Goal: Information Seeking & Learning: Check status

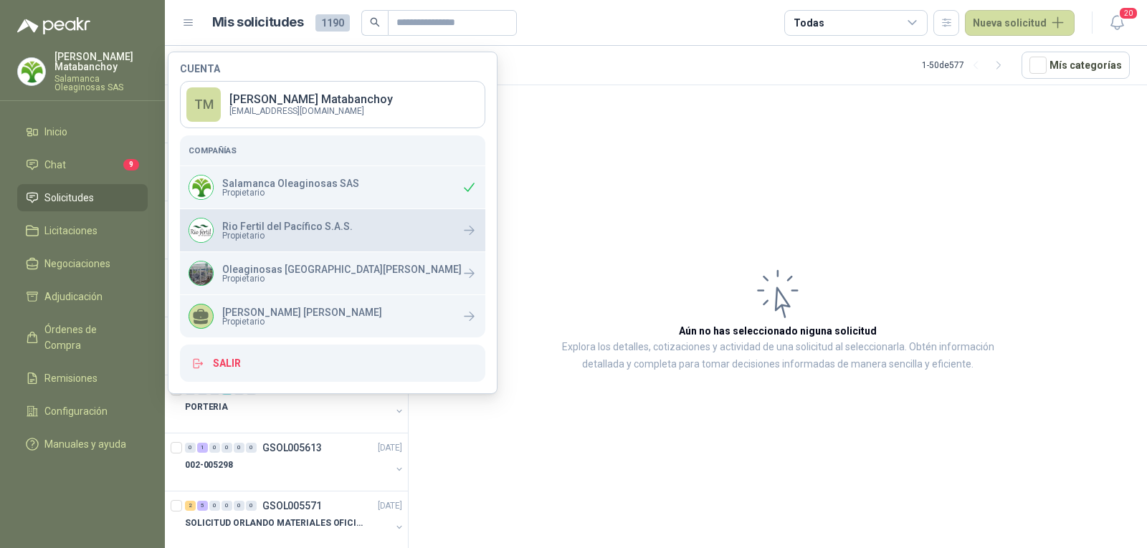
click at [297, 227] on p "Rio Fertil del Pacífico S.A.S." at bounding box center [287, 226] width 130 height 10
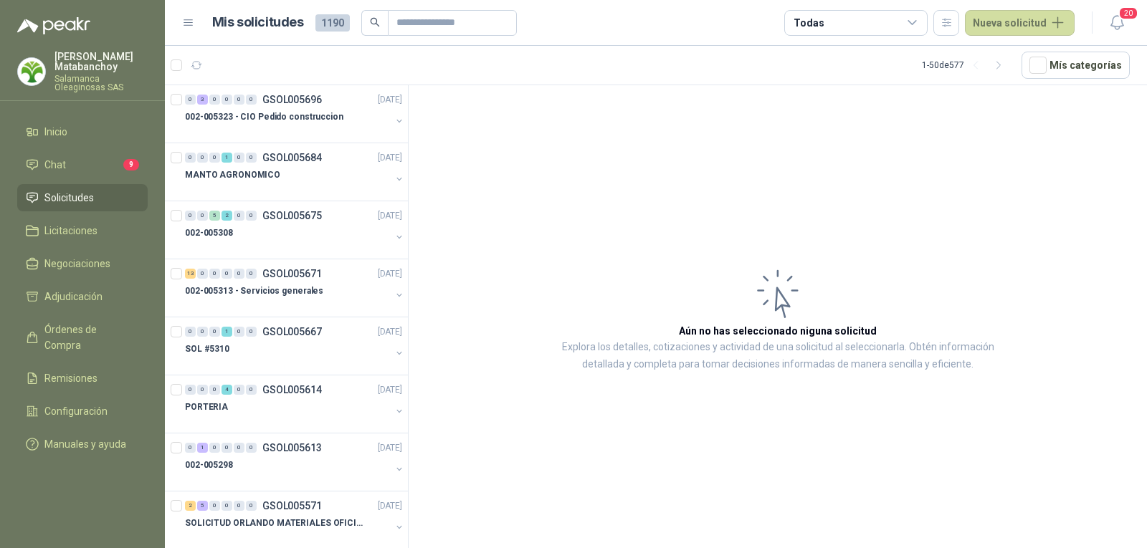
click at [478, 180] on article "Aún no has seleccionado niguna solicitud Explora los detalles, cotizaciones y a…" at bounding box center [778, 319] width 738 height 468
click at [85, 371] on span "Remisiones" at bounding box center [70, 379] width 53 height 16
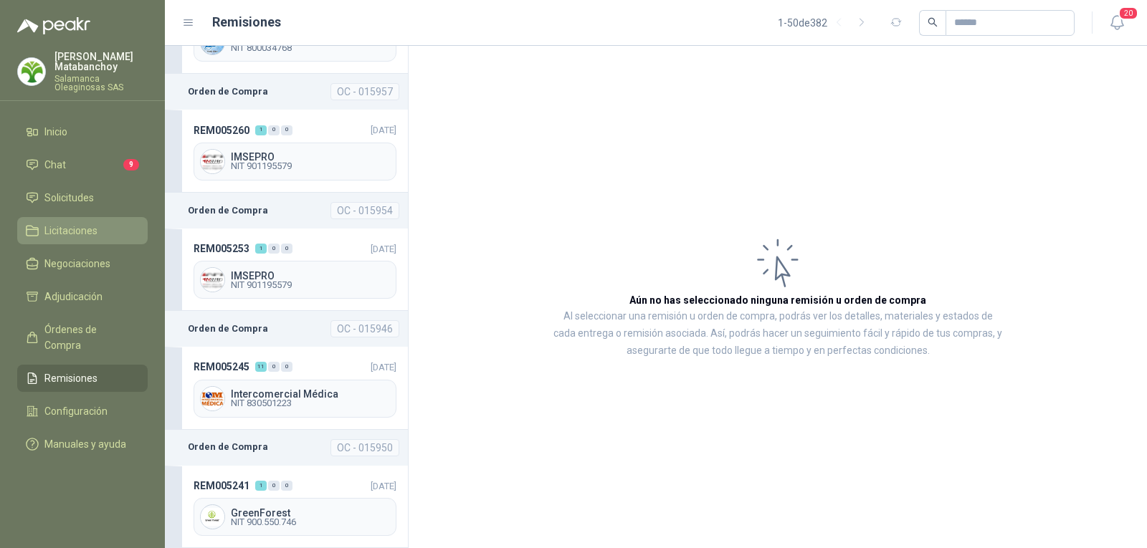
scroll to position [72, 0]
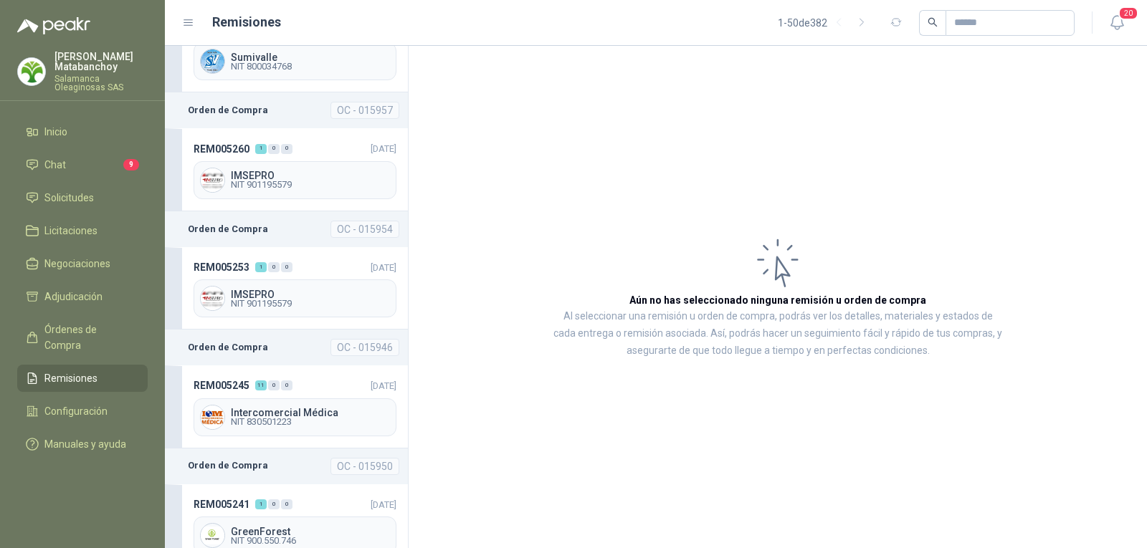
click at [94, 55] on p "[PERSON_NAME]" at bounding box center [100, 62] width 93 height 20
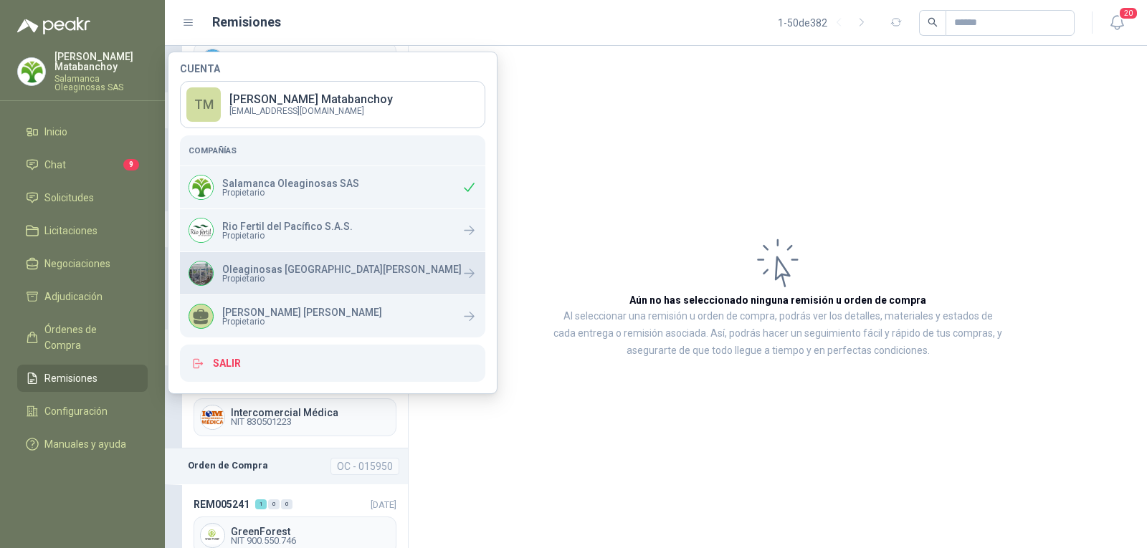
click at [266, 283] on div "Oleaginosas San [PERSON_NAME] Propietario" at bounding box center [325, 273] width 273 height 25
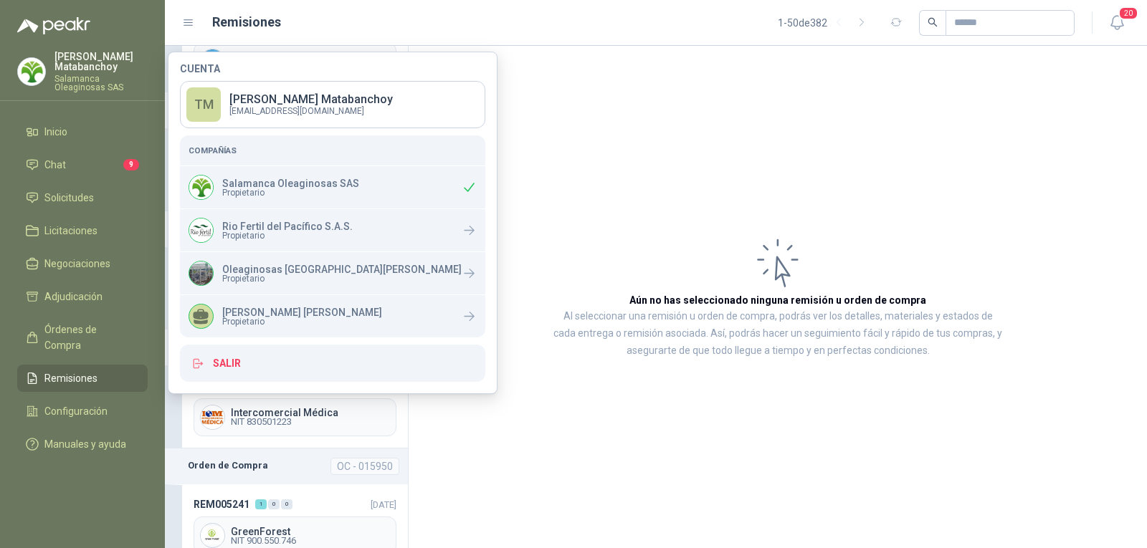
click at [95, 371] on span "Remisiones" at bounding box center [70, 379] width 53 height 16
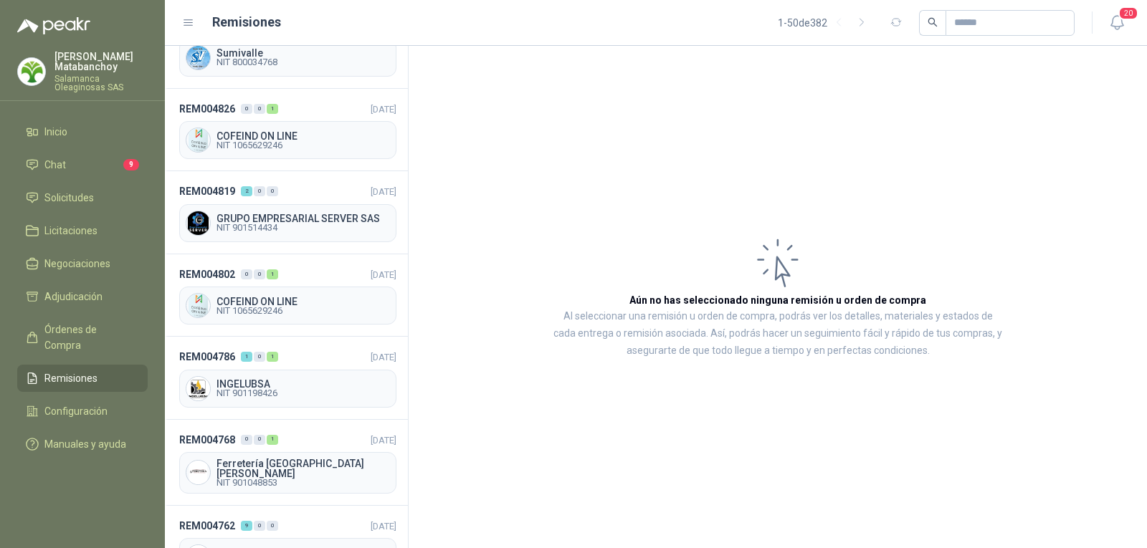
scroll to position [5429, 0]
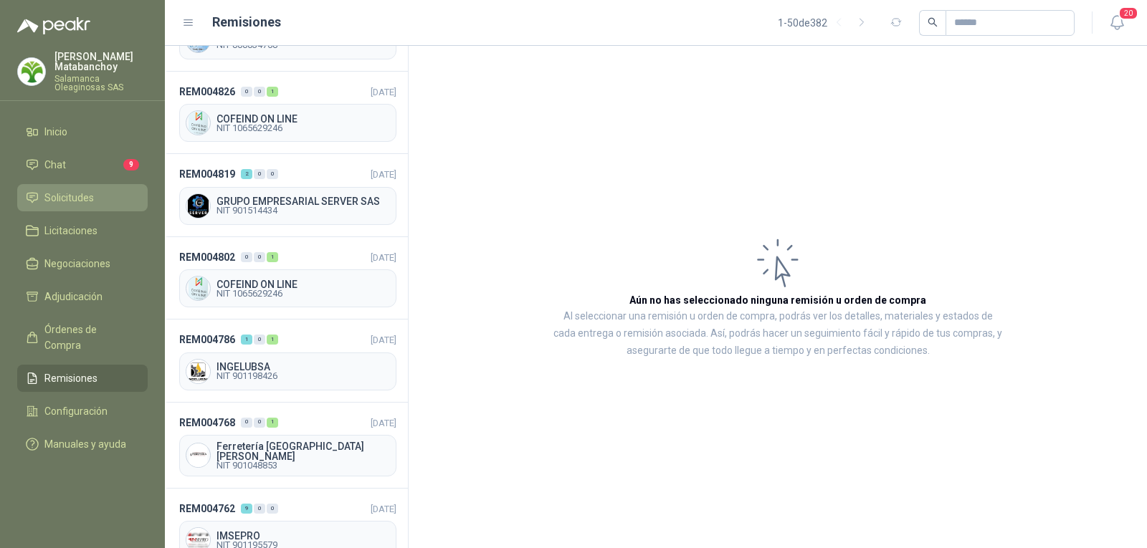
click at [71, 195] on span "Solicitudes" at bounding box center [68, 198] width 49 height 16
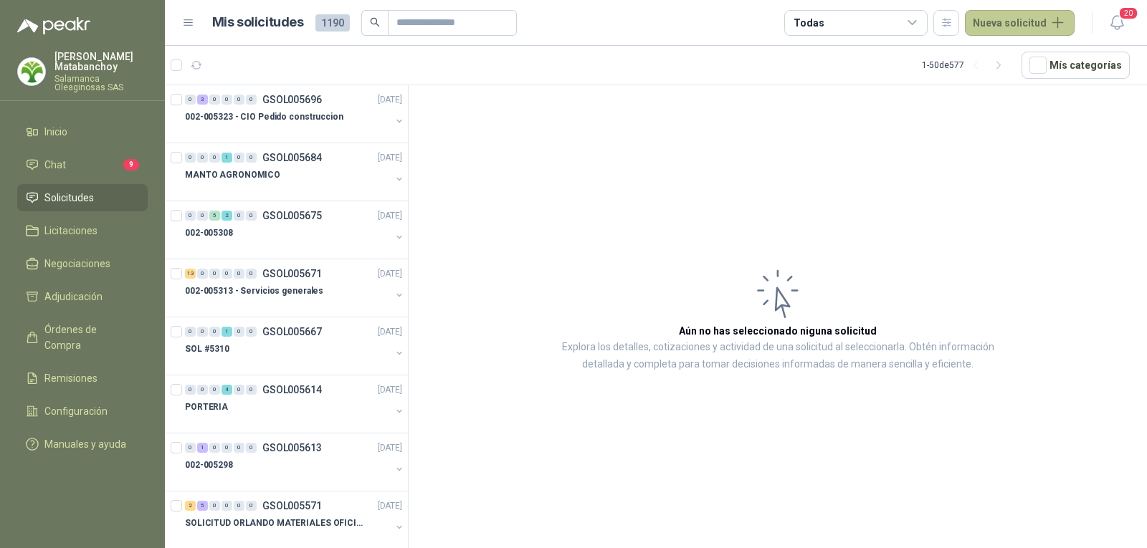
click at [1012, 22] on button "Nueva solicitud" at bounding box center [1020, 23] width 110 height 26
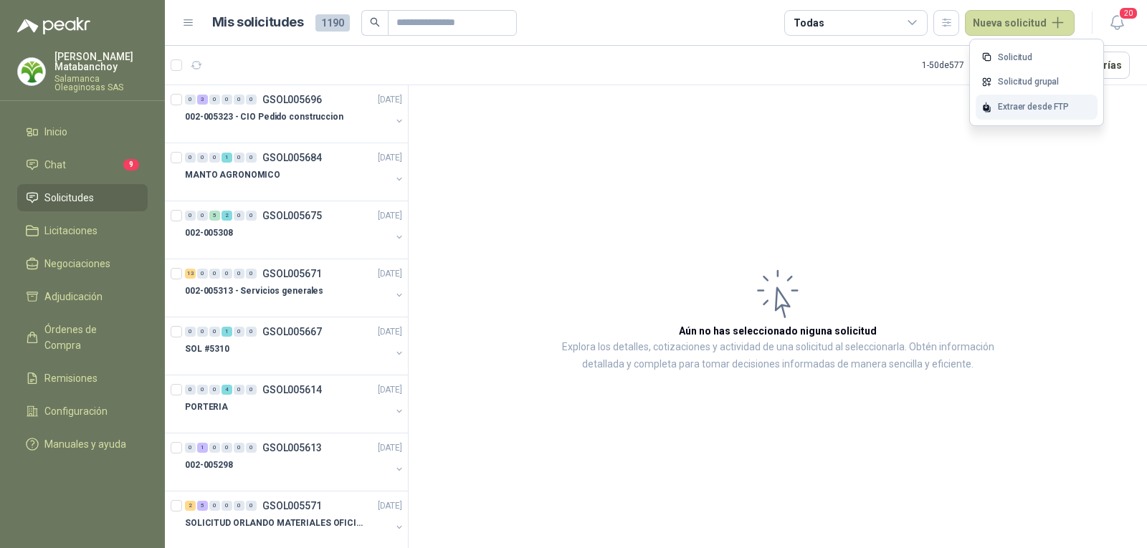
click at [1002, 102] on div "Extraer desde FTP" at bounding box center [1037, 107] width 122 height 25
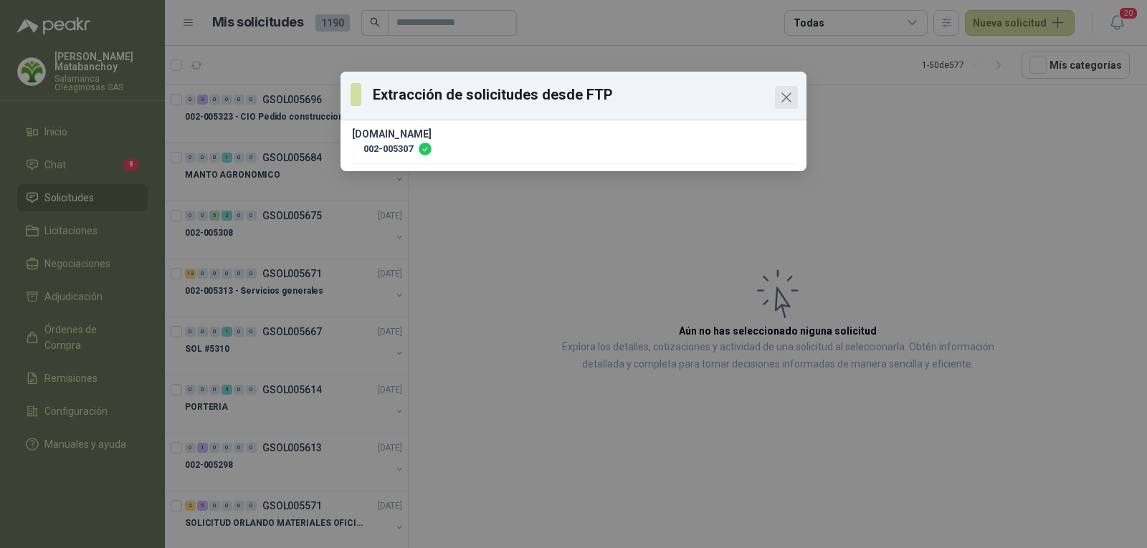
click at [778, 105] on icon "Close" at bounding box center [786, 97] width 17 height 17
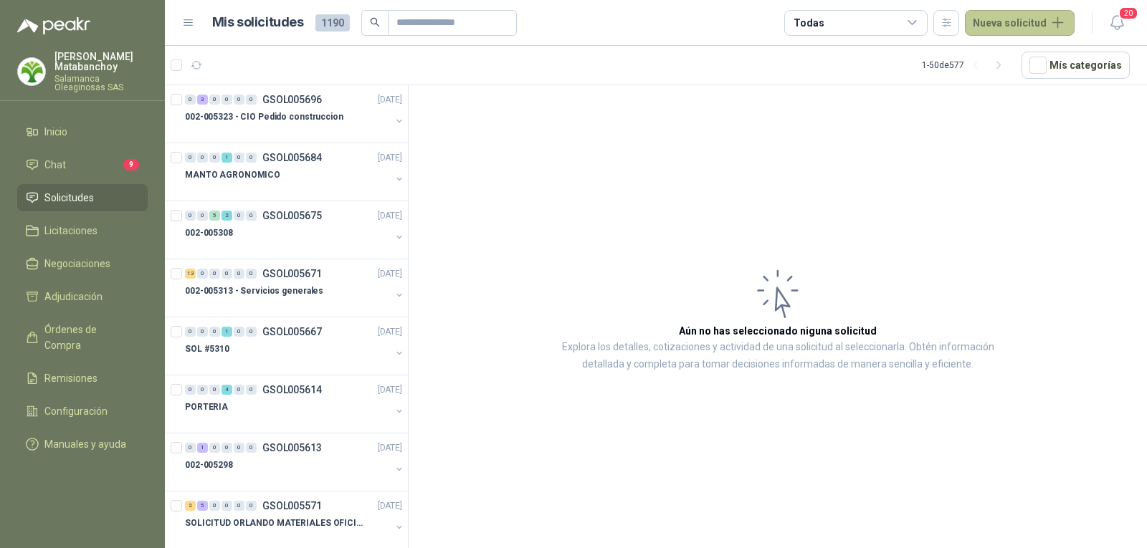
click at [1030, 34] on button "Nueva solicitud" at bounding box center [1020, 23] width 110 height 26
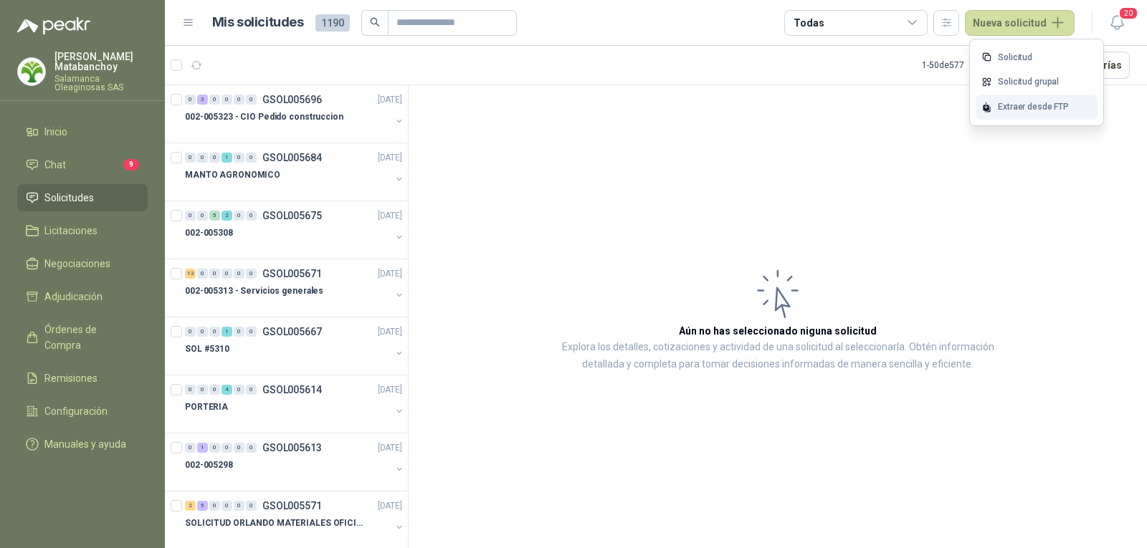
click at [1006, 103] on div "Extraer desde FTP" at bounding box center [1037, 107] width 122 height 25
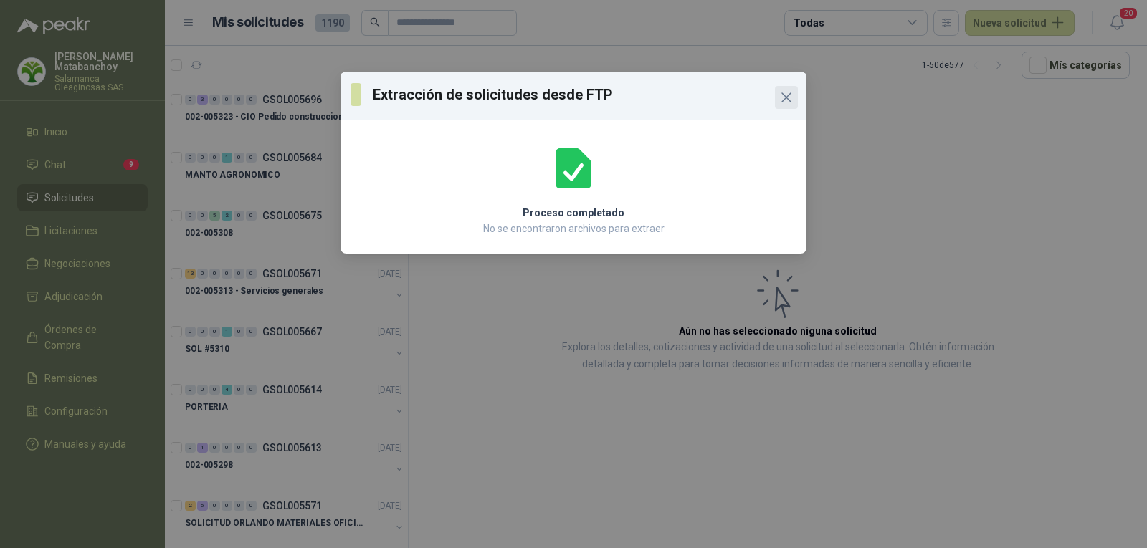
click at [784, 103] on icon "Close" at bounding box center [786, 97] width 17 height 17
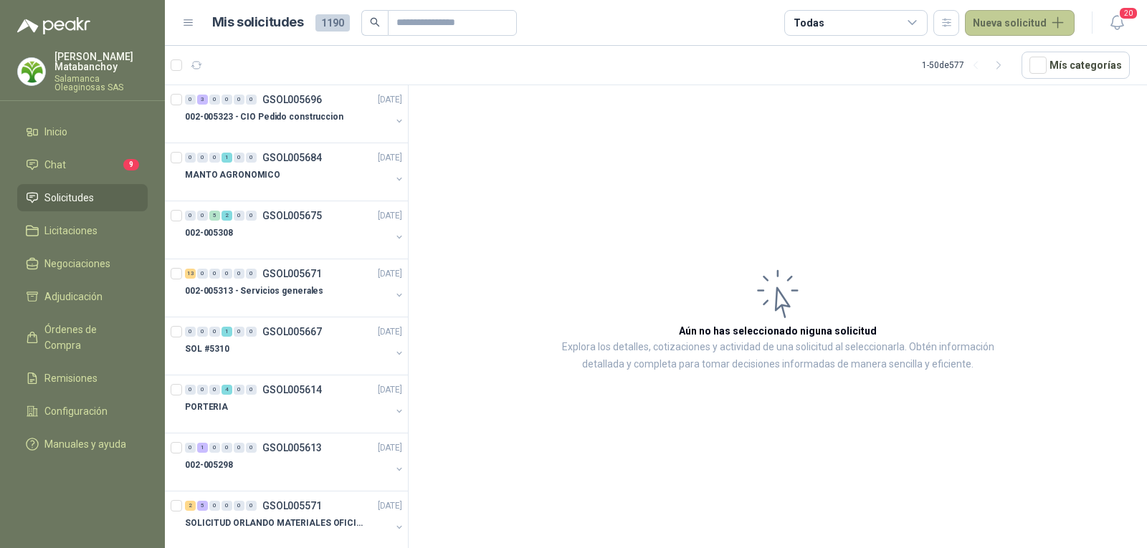
click at [1014, 22] on button "Nueva solicitud" at bounding box center [1020, 23] width 110 height 26
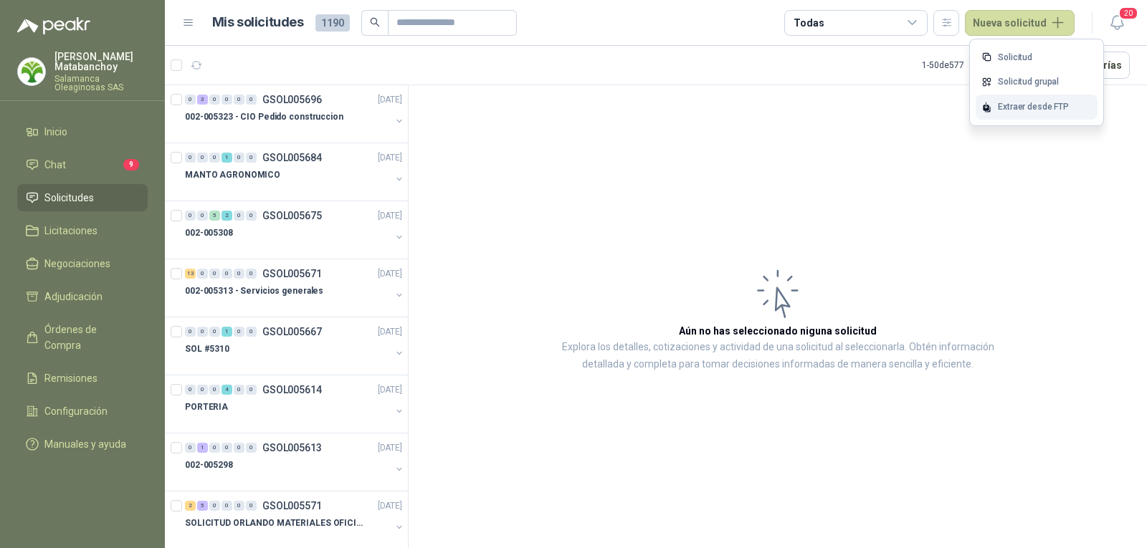
click at [1012, 106] on div "Extraer desde FTP" at bounding box center [1037, 107] width 122 height 25
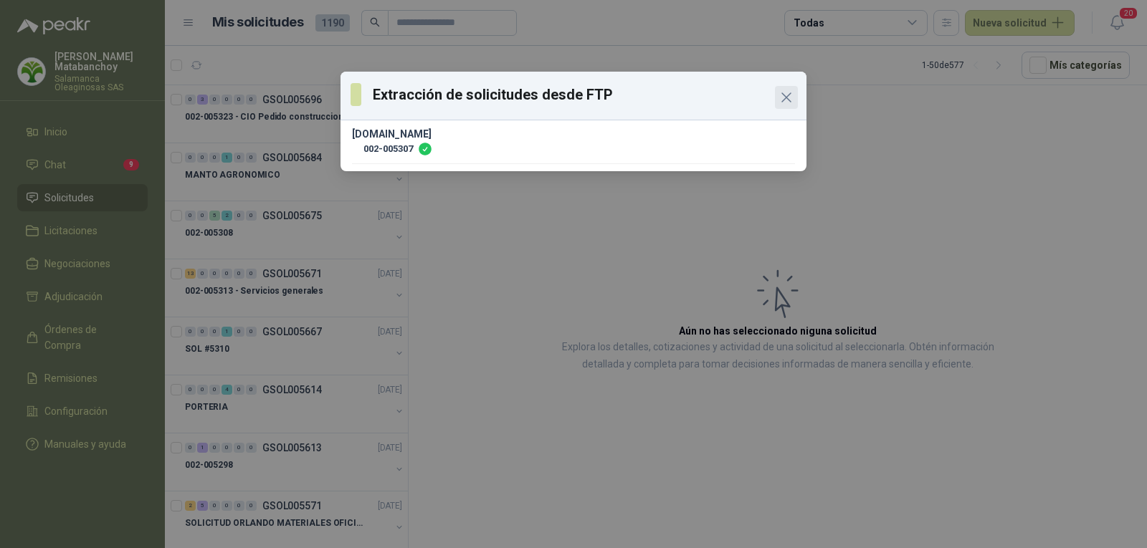
click at [788, 97] on icon "Close" at bounding box center [786, 97] width 17 height 17
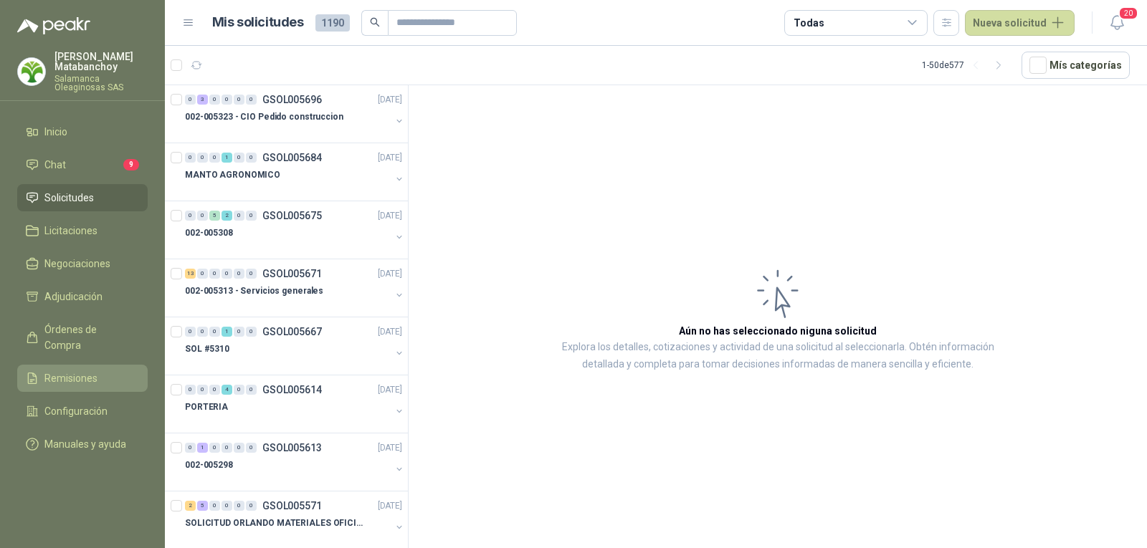
click at [72, 371] on span "Remisiones" at bounding box center [70, 379] width 53 height 16
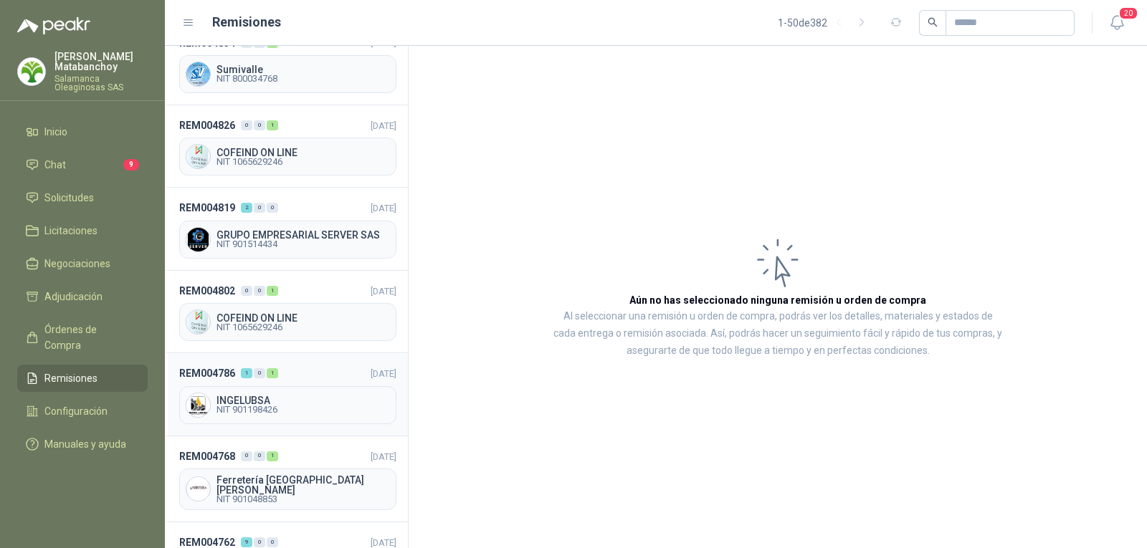
scroll to position [5429, 0]
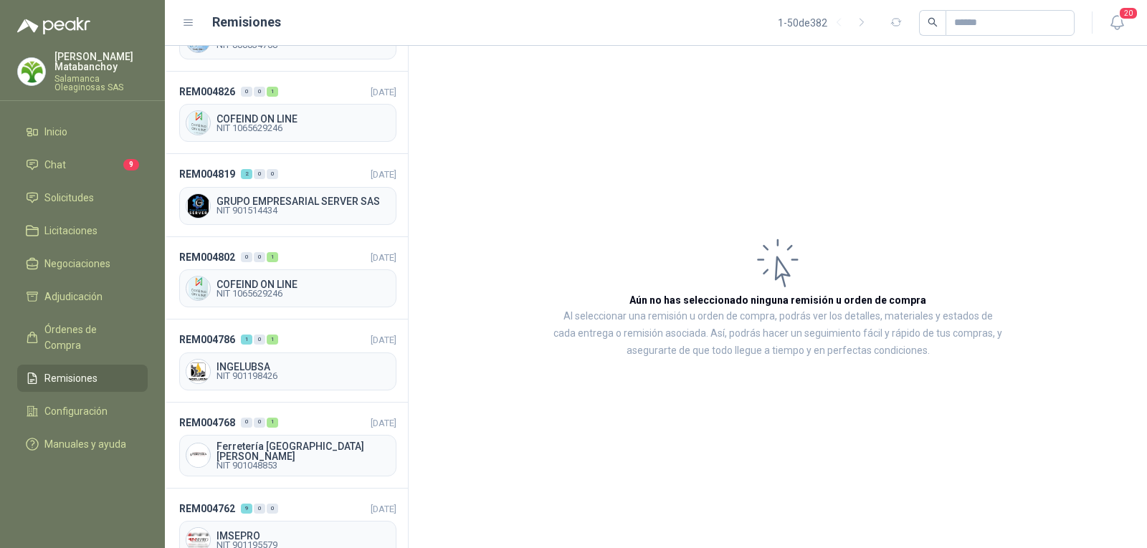
click at [187, 29] on div "Remisiones 1 - 50 de 382" at bounding box center [628, 23] width 892 height 26
click at [193, 19] on icon at bounding box center [188, 22] width 13 height 13
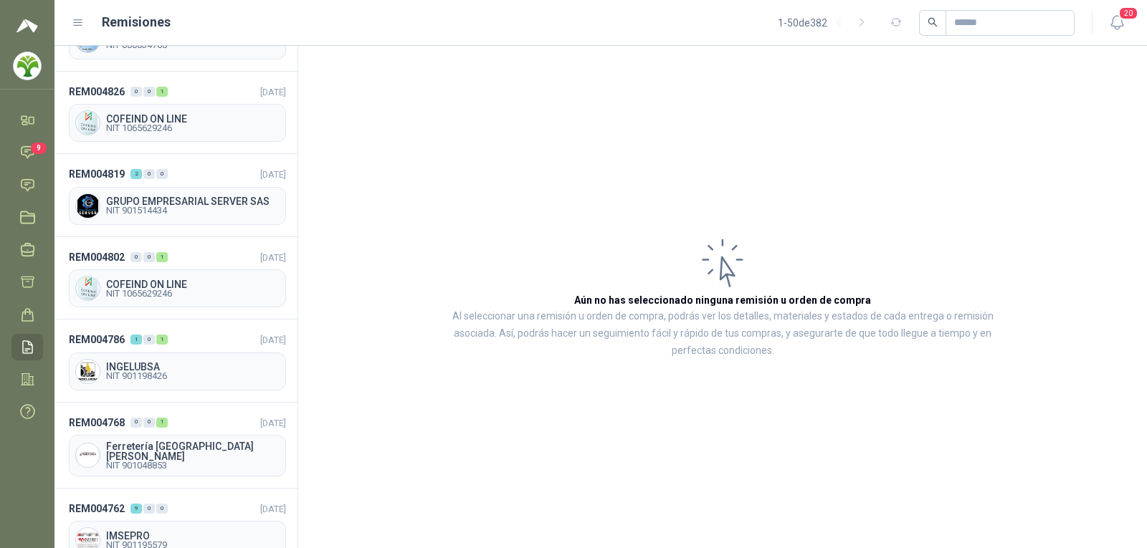
click at [77, 16] on icon at bounding box center [78, 22] width 13 height 13
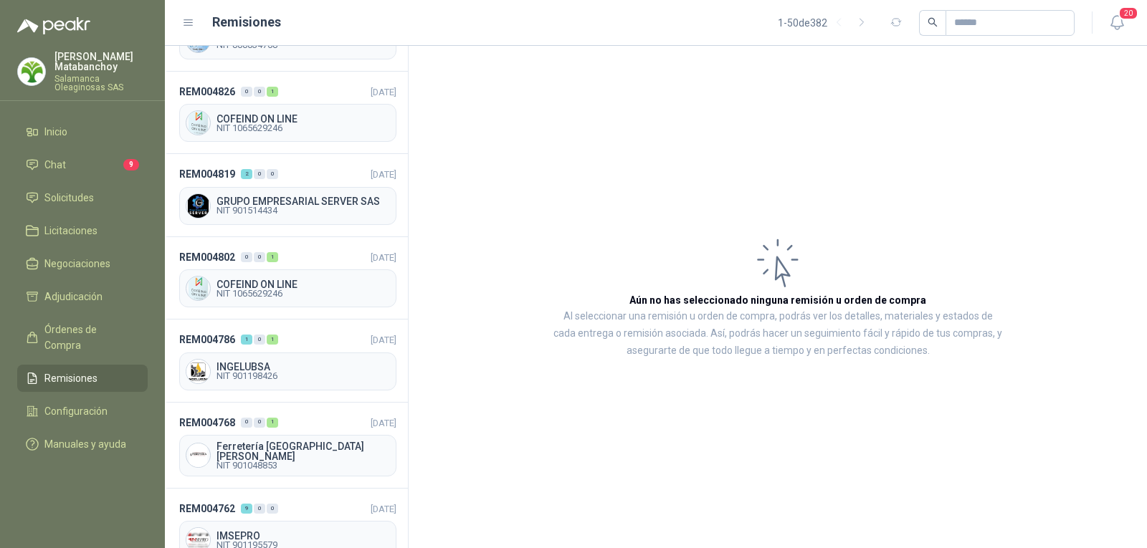
click at [189, 20] on icon at bounding box center [188, 23] width 9 height 6
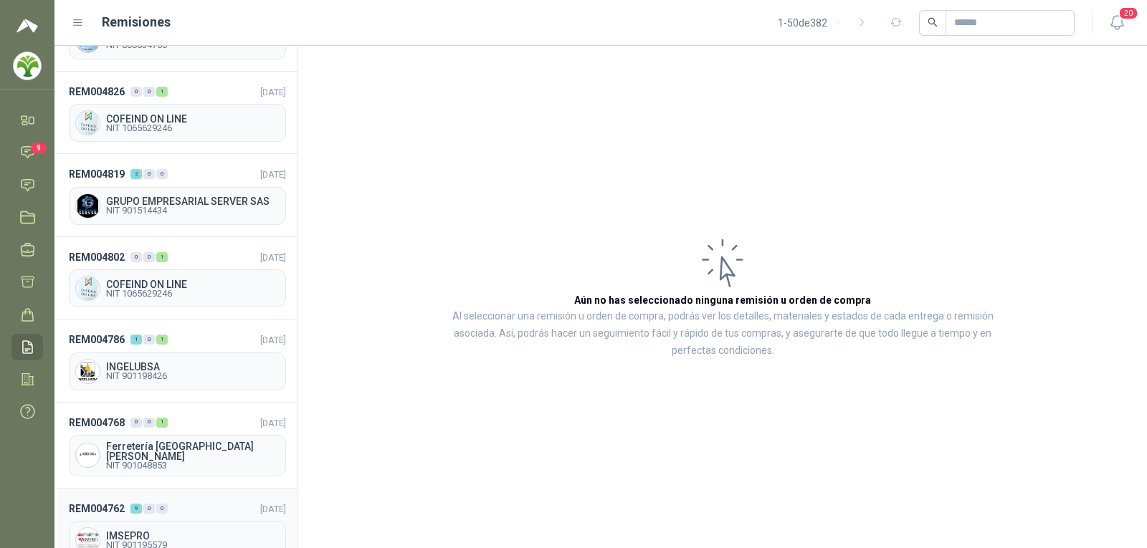
click at [181, 501] on header "REM004762 9 0 0 [DATE]" at bounding box center [177, 509] width 217 height 16
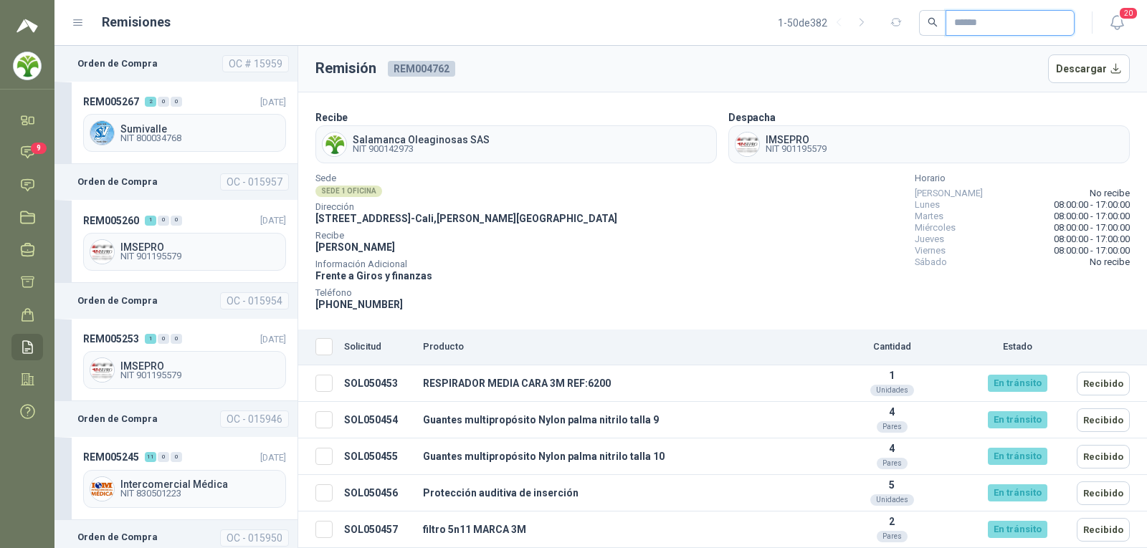
click at [981, 26] on input "text" at bounding box center [1004, 23] width 100 height 24
type input "****"
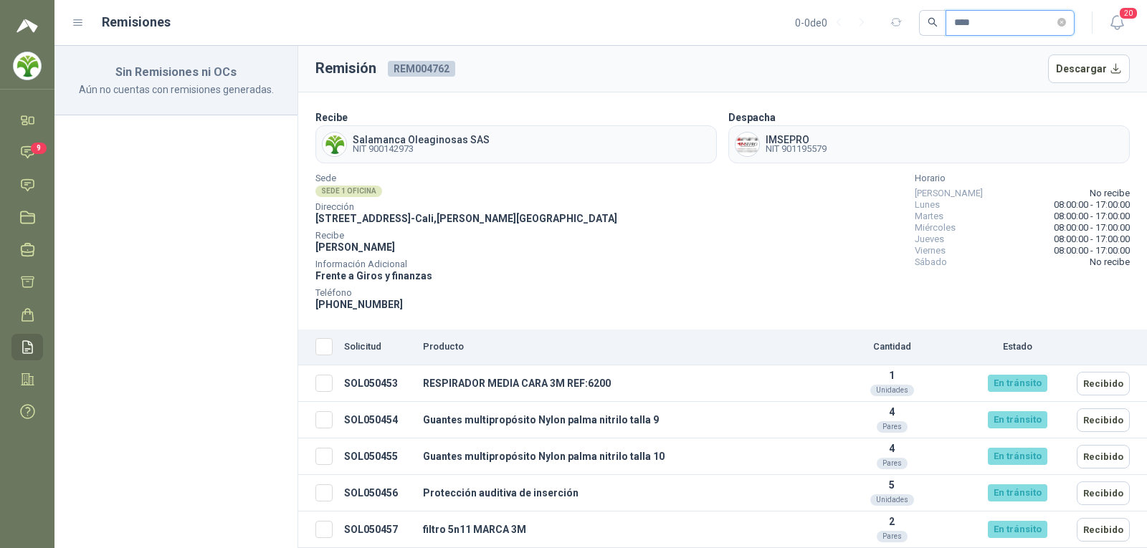
drag, startPoint x: 984, startPoint y: 22, endPoint x: 917, endPoint y: 31, distance: 68.0
click at [919, 31] on span "****" at bounding box center [997, 23] width 156 height 26
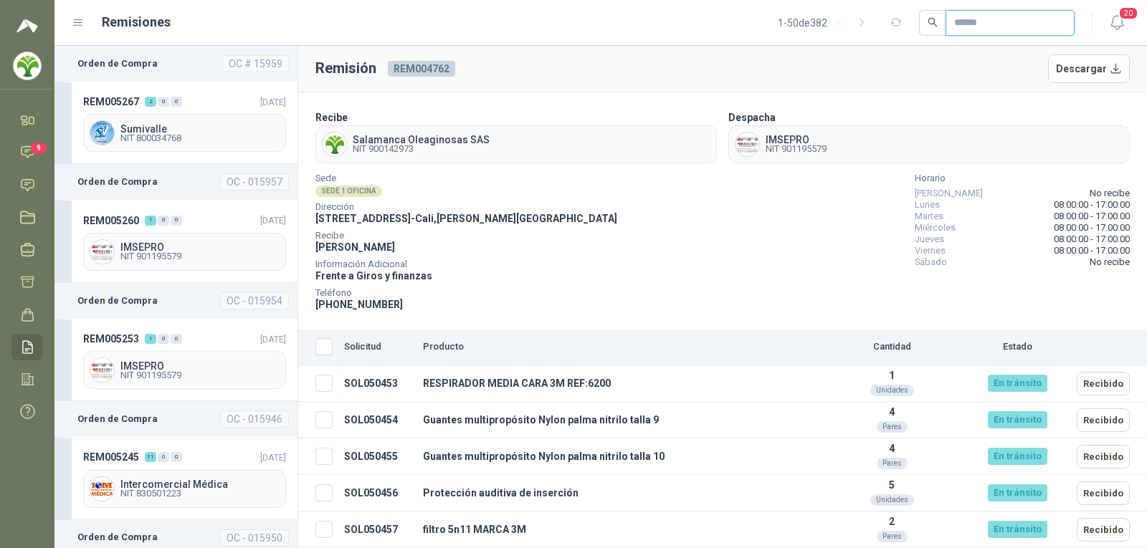
click at [963, 20] on input "text" at bounding box center [1004, 23] width 100 height 24
click at [978, 19] on input "***" at bounding box center [1004, 23] width 100 height 24
click at [978, 19] on input "*****" at bounding box center [1004, 23] width 100 height 24
type input "*********"
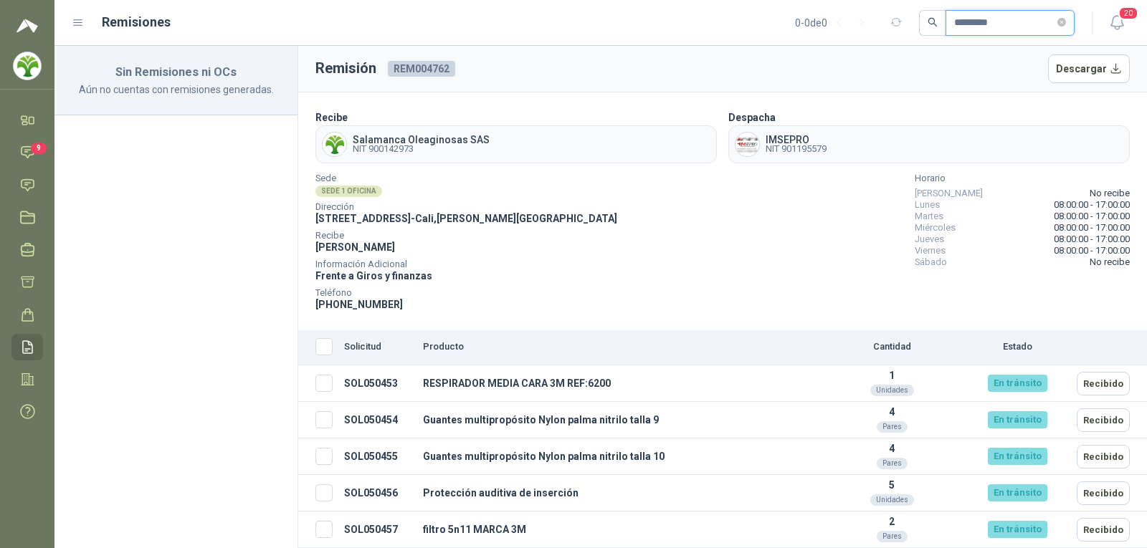
drag, startPoint x: 1004, startPoint y: 29, endPoint x: 906, endPoint y: 29, distance: 98.2
click at [906, 29] on div "*********" at bounding box center [980, 23] width 190 height 26
click at [707, 205] on div "Sede SEDE 1 OFICINA Dirección [STREET_ADDRESS][PERSON_NAME] [PERSON_NAME] Infor…" at bounding box center [722, 244] width 814 height 138
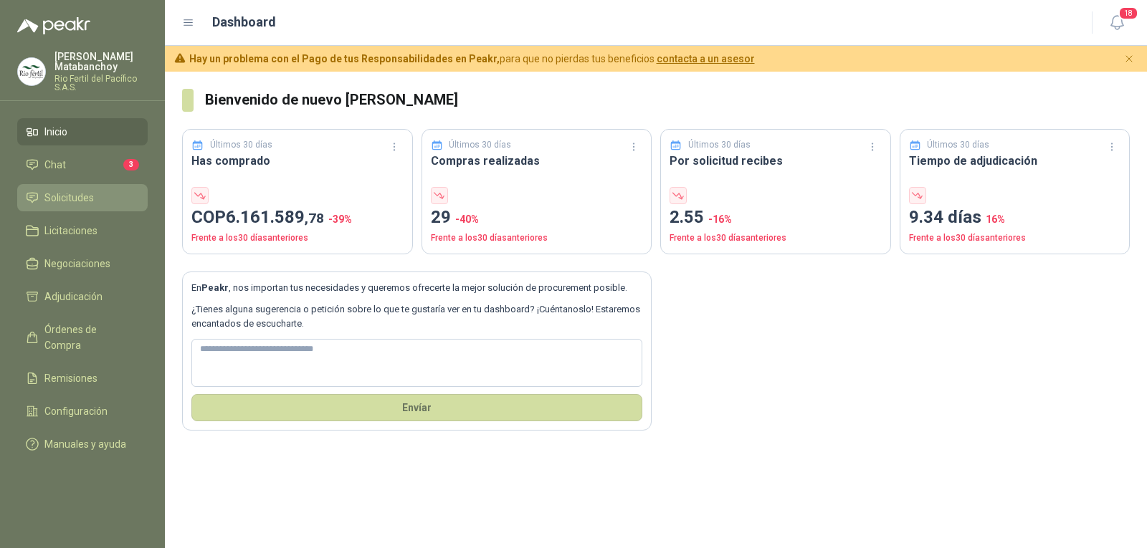
drag, startPoint x: 65, startPoint y: 190, endPoint x: 73, endPoint y: 186, distance: 9.0
click at [65, 190] on span "Solicitudes" at bounding box center [68, 198] width 49 height 16
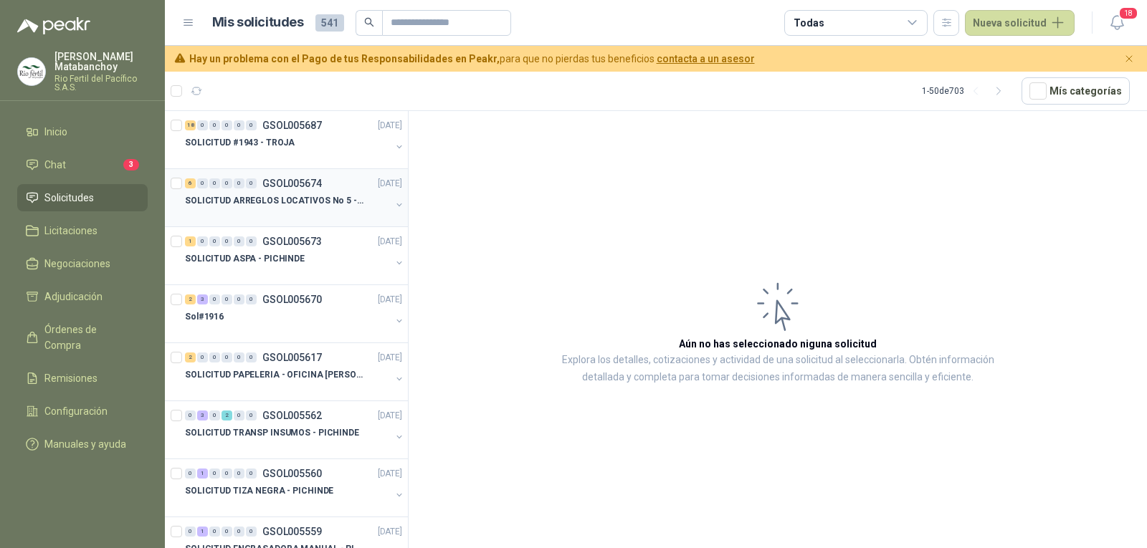
click at [327, 191] on div "6 0 0 0 0 0 GSOL005674 26/09/25" at bounding box center [295, 183] width 220 height 17
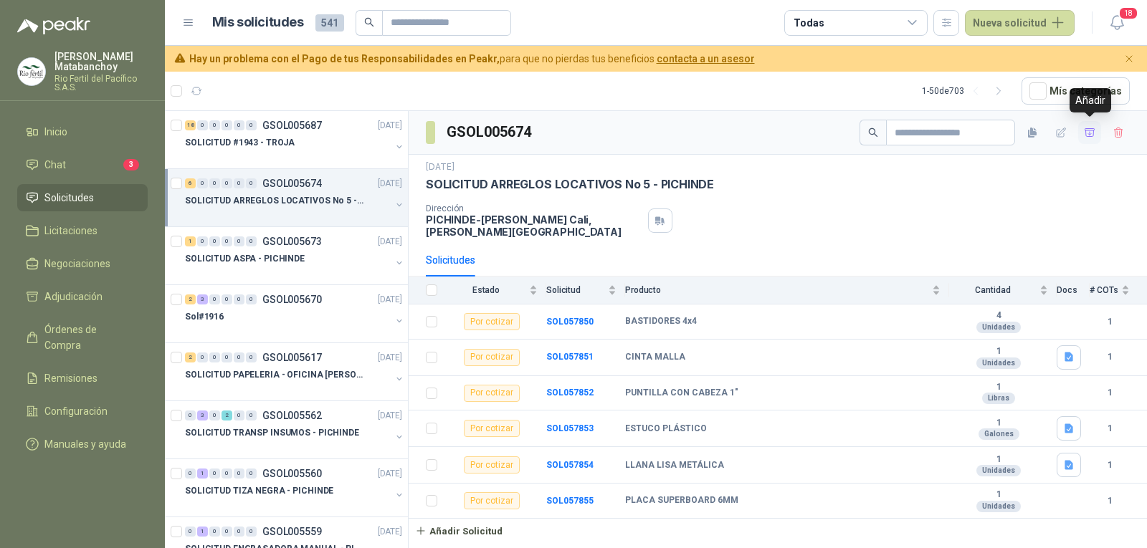
click at [1082, 135] on button "button" at bounding box center [1089, 132] width 23 height 23
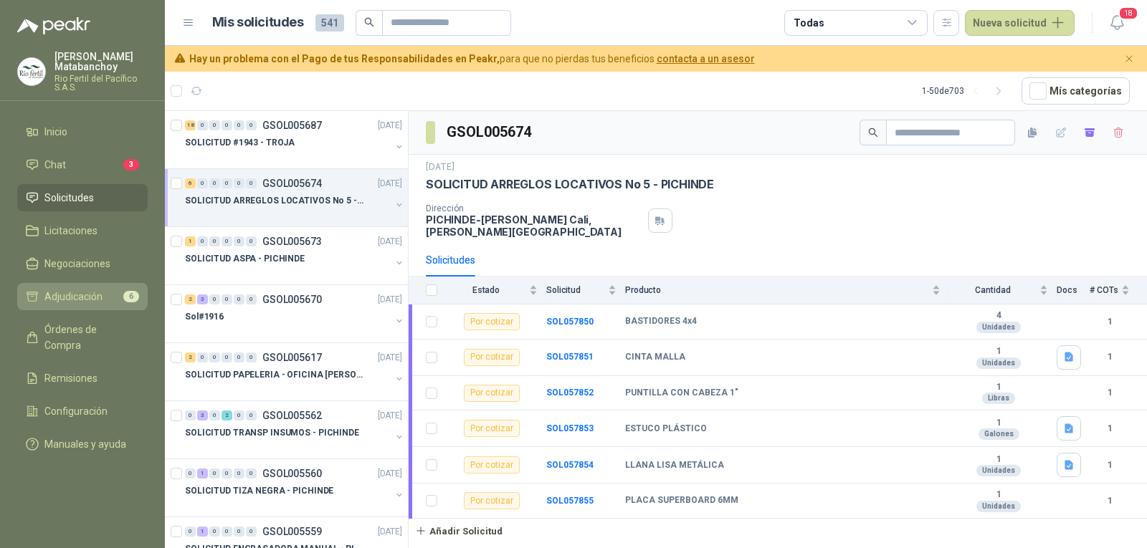
click at [105, 288] on link "Adjudicación 6" at bounding box center [82, 296] width 130 height 27
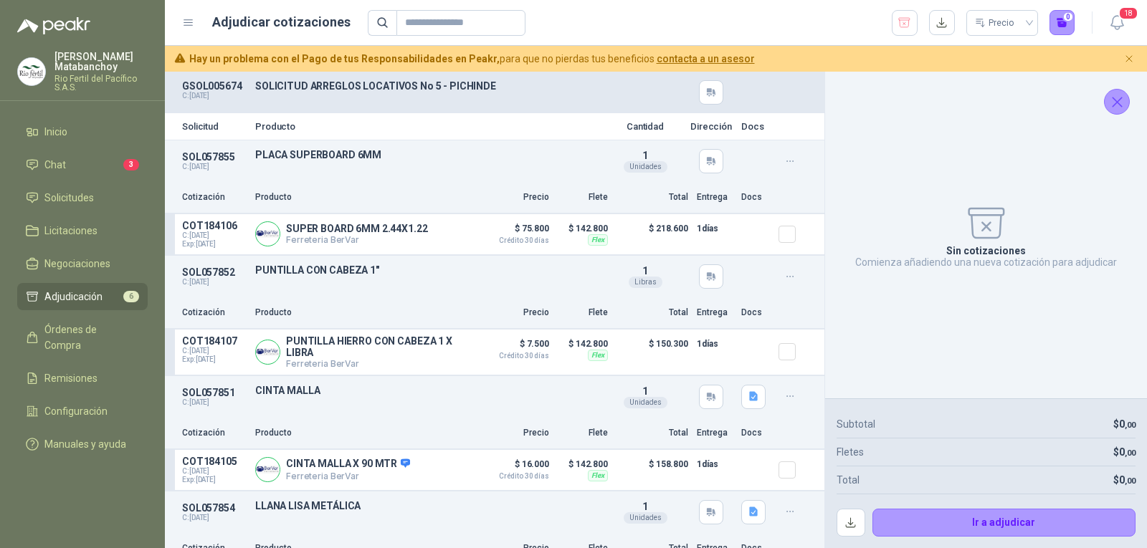
click at [895, 30] on button "button" at bounding box center [905, 23] width 26 height 26
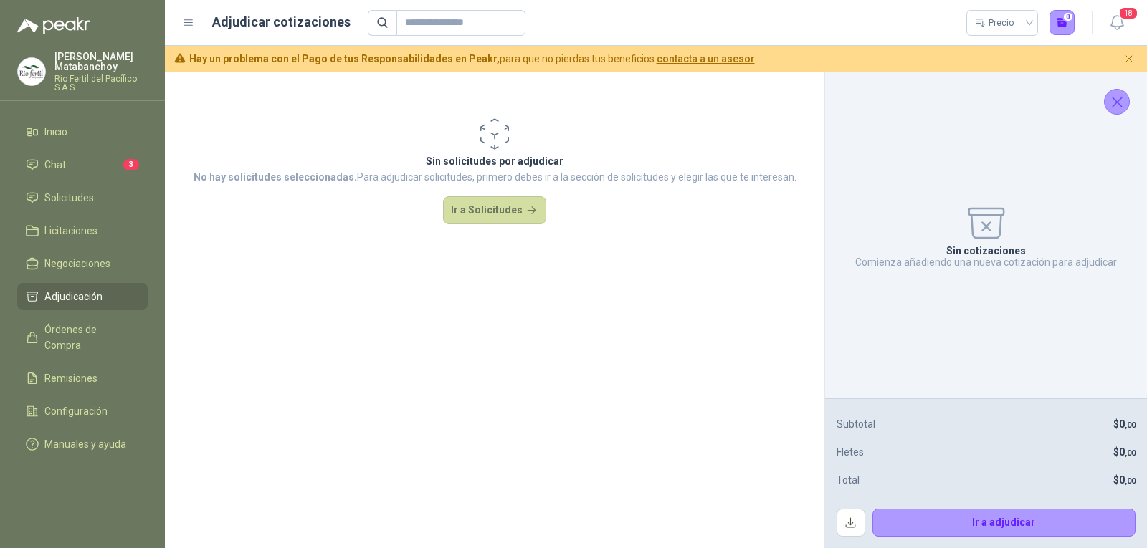
click at [1102, 100] on div "Sin cotizaciones Comienza añadiendo una nueva cotización para adjudicar" at bounding box center [985, 235] width 299 height 304
click at [1114, 106] on icon "Cerrar" at bounding box center [1117, 102] width 18 height 18
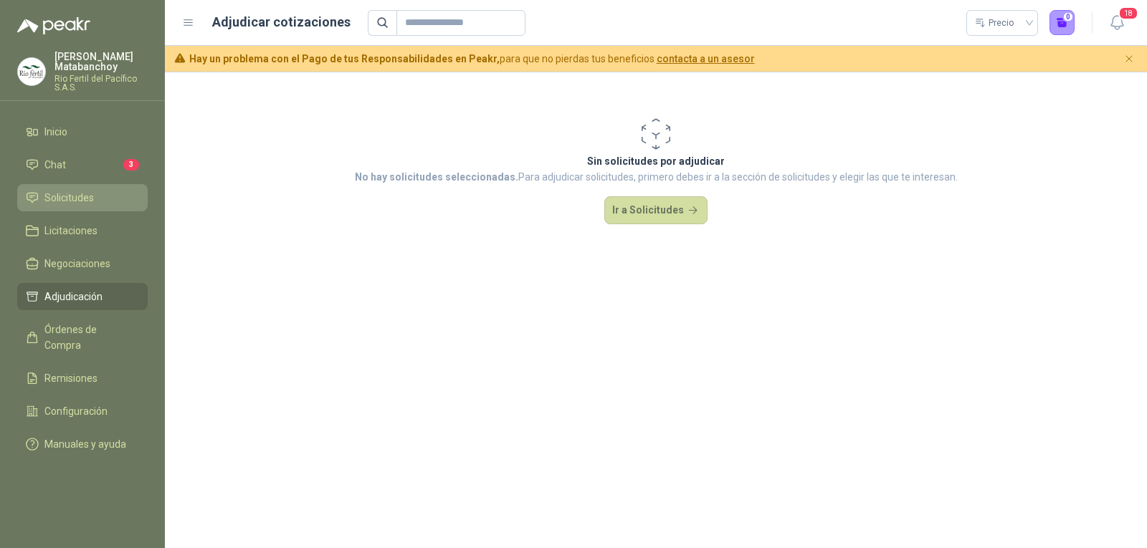
click at [59, 197] on span "Solicitudes" at bounding box center [68, 198] width 49 height 16
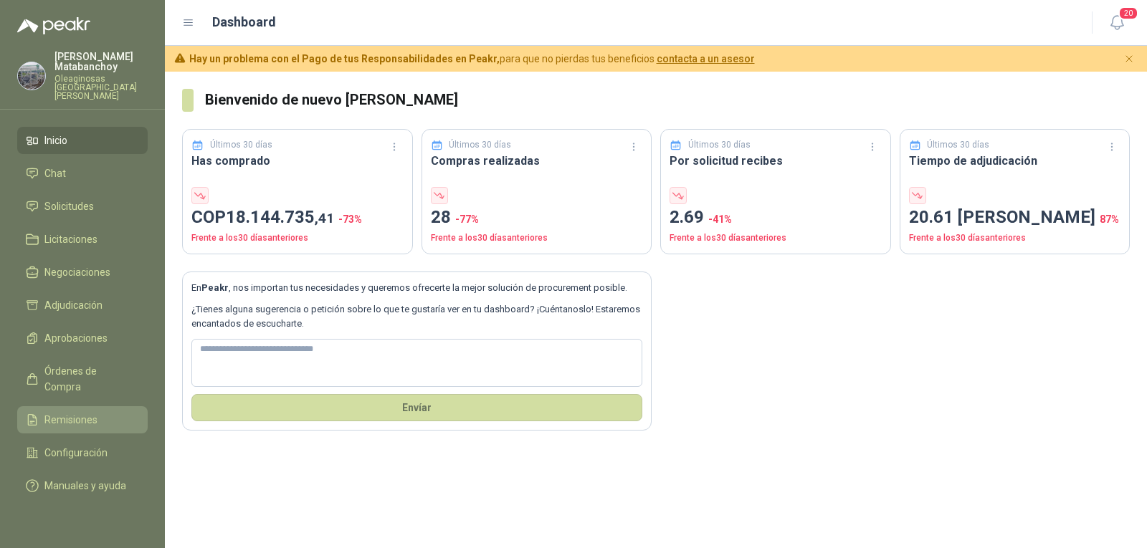
click at [92, 412] on span "Remisiones" at bounding box center [70, 420] width 53 height 16
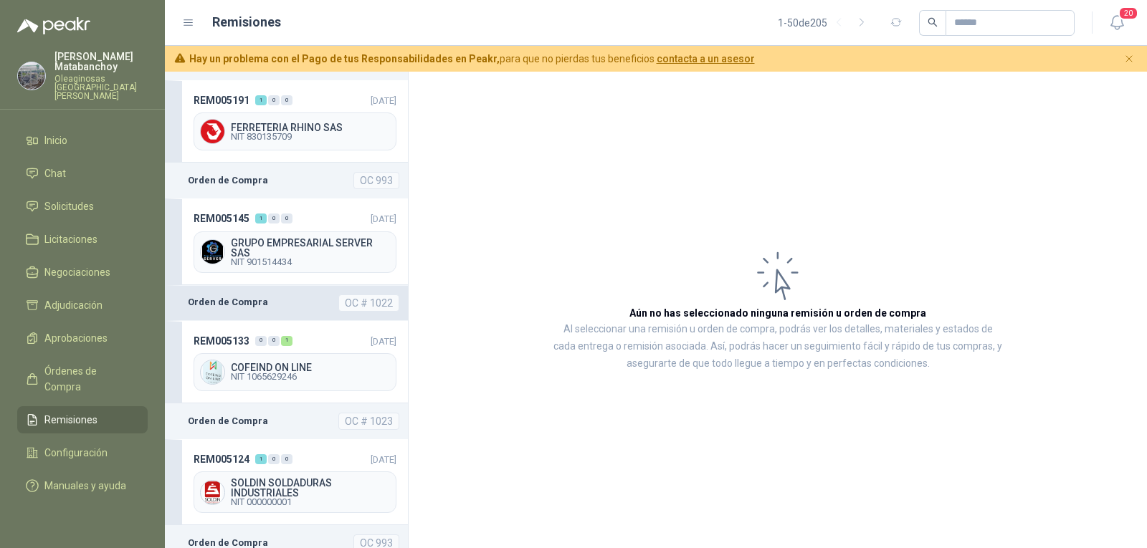
scroll to position [1147, 0]
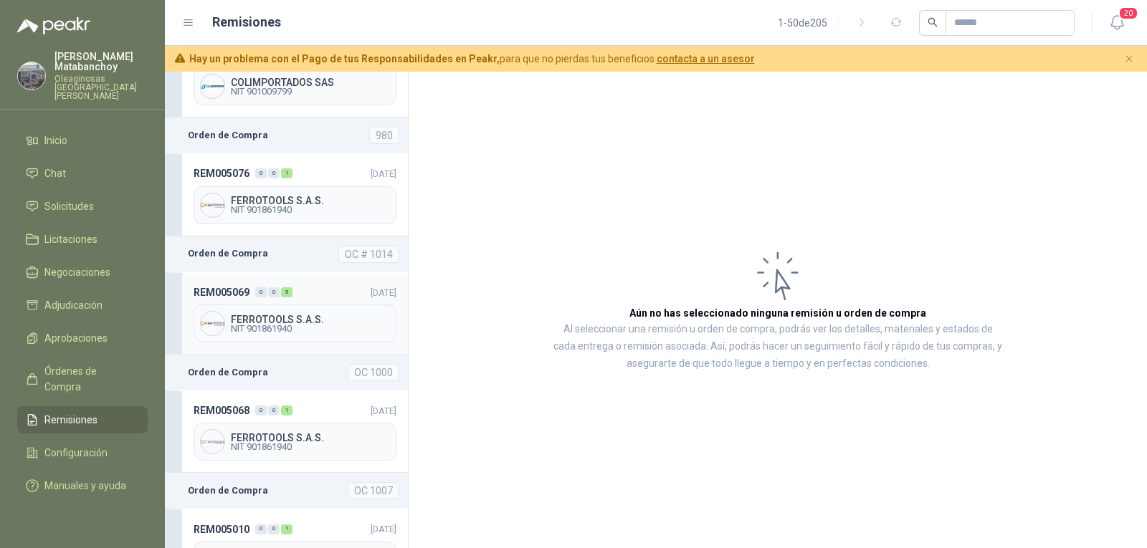
click at [325, 300] on header "REM005069 0 0 5 04/09/2025" at bounding box center [295, 293] width 203 height 16
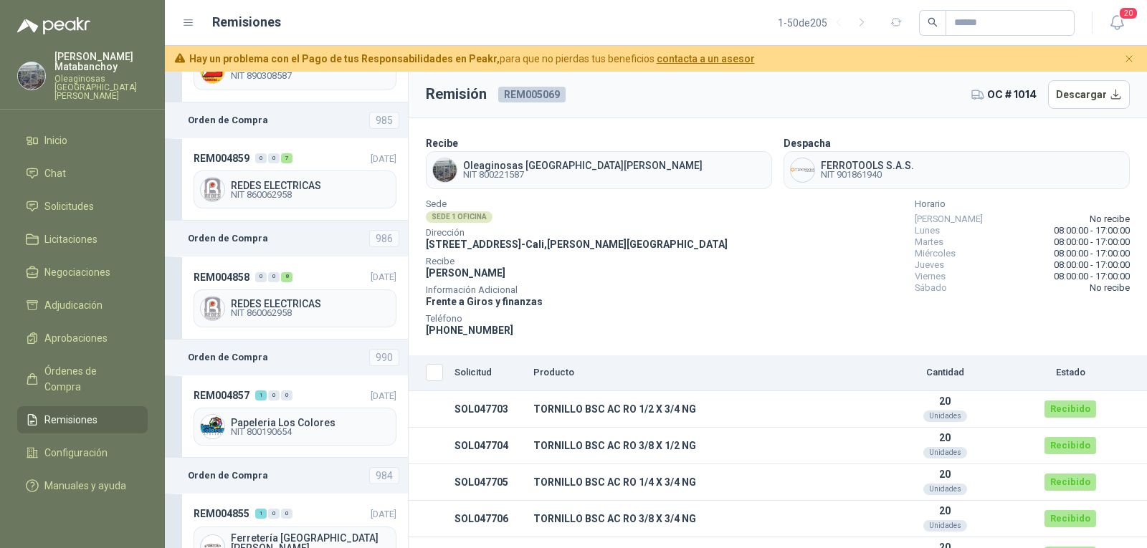
scroll to position [3871, 0]
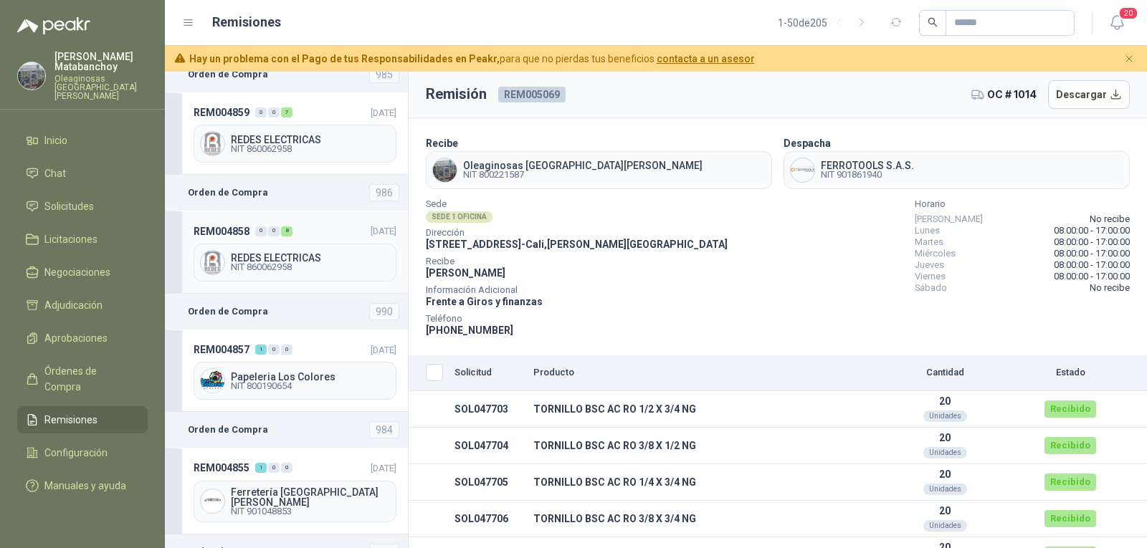
click at [293, 227] on header "REM004858 0 0 8 14/08/2025" at bounding box center [295, 231] width 203 height 16
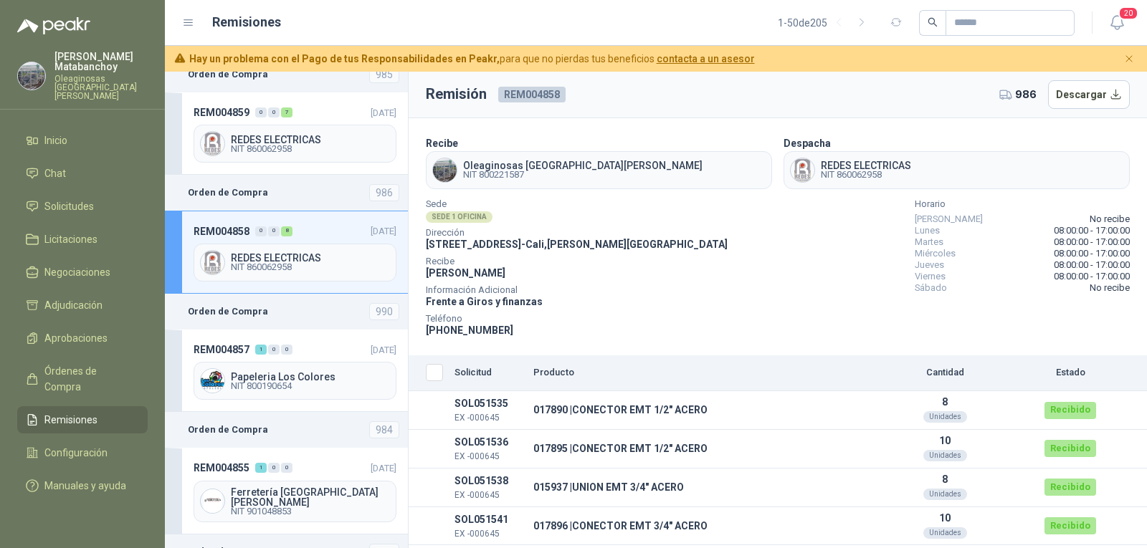
click at [1038, 175] on div "REDES ELECTRICAS NIT 860062958" at bounding box center [956, 170] width 346 height 38
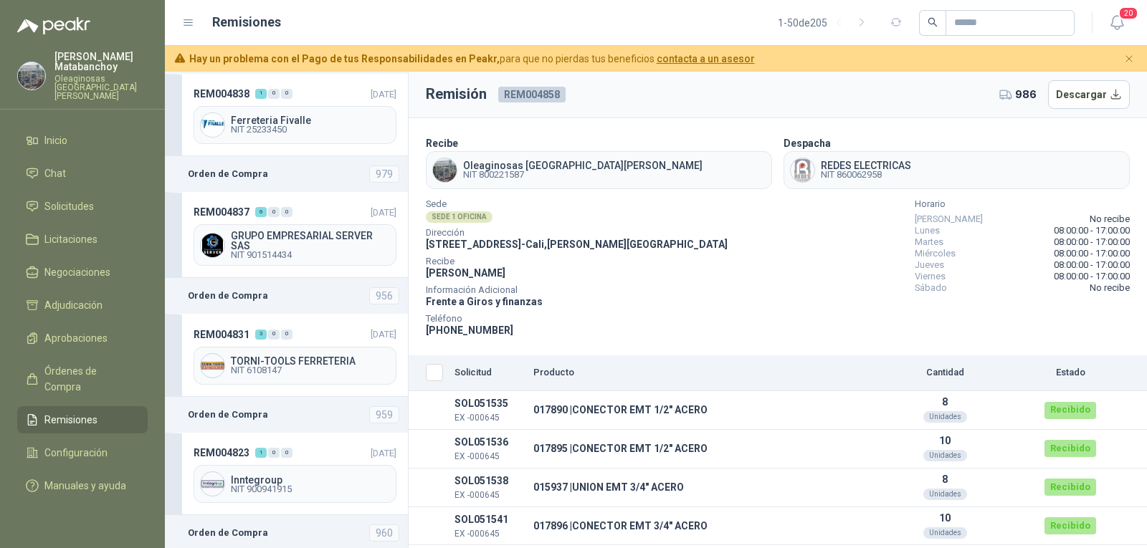
scroll to position [5177, 0]
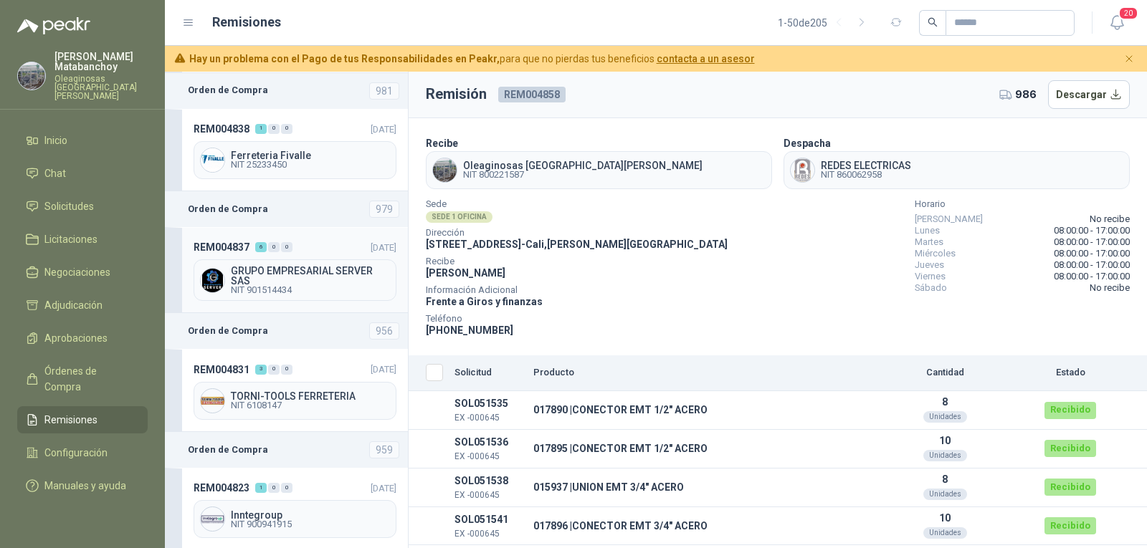
click at [300, 277] on div "GRUPO EMPRESARIAL SERVER SAS NIT 901514434" at bounding box center [295, 280] width 203 height 42
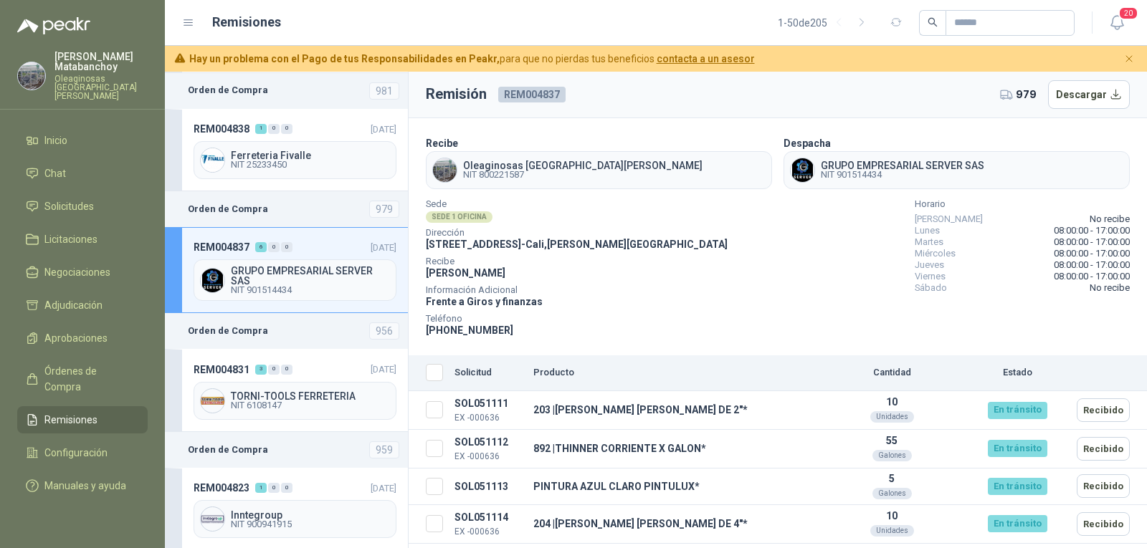
scroll to position [72, 0]
